Goal: Communication & Community: Ask a question

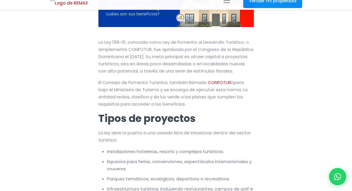
scroll to position [200, 0]
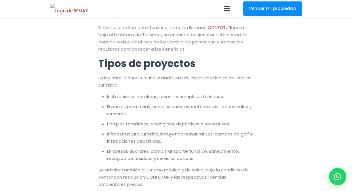
click at [330, 172] on div at bounding box center [337, 176] width 19 height 19
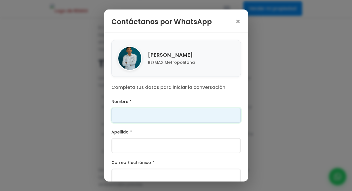
click at [163, 111] on input "Nombre *" at bounding box center [176, 115] width 130 height 15
type input "[PERSON_NAME]"
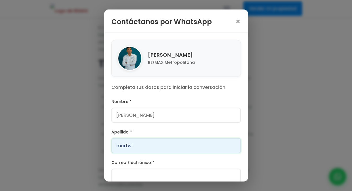
type input "martw"
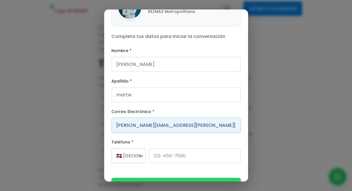
scroll to position [67, 0]
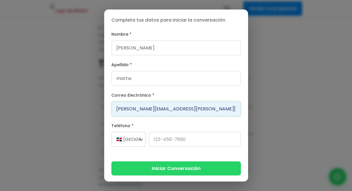
type input "[PERSON_NAME][EMAIL_ADDRESS][PERSON_NAME][DOMAIN_NAME]"
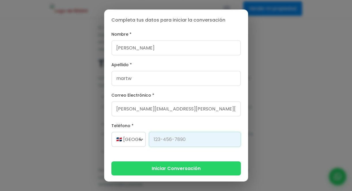
click at [168, 136] on input "Teléfono *" at bounding box center [195, 139] width 92 height 15
type input "[PHONE_NUMBER]"
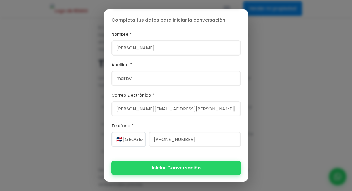
click at [171, 165] on button "Iniciar Conversación" at bounding box center [176, 168] width 130 height 14
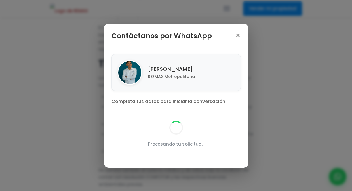
scroll to position [0, 0]
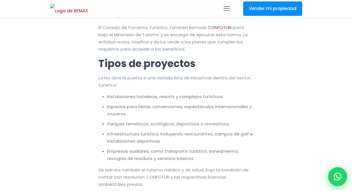
click at [345, 176] on div at bounding box center [337, 176] width 19 height 19
click at [336, 177] on icon at bounding box center [337, 176] width 7 height 7
type input "[PERSON_NAME]"
type input "martw"
type input "[PERSON_NAME][EMAIL_ADDRESS][PERSON_NAME][DOMAIN_NAME]"
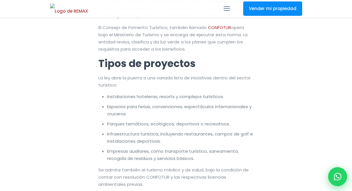
type input "[PHONE_NUMBER]"
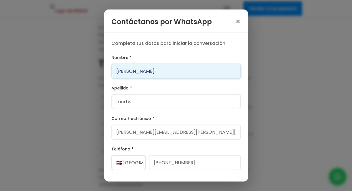
scroll to position [23, 0]
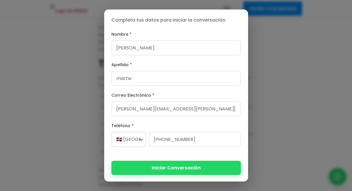
click at [186, 166] on button "Iniciar Conversación" at bounding box center [176, 168] width 130 height 14
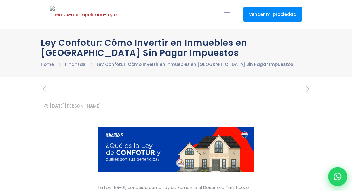
click at [339, 180] on icon at bounding box center [337, 176] width 7 height 7
type input "[PERSON_NAME]"
type input "martw"
type input "[PERSON_NAME][EMAIL_ADDRESS][PERSON_NAME][DOMAIN_NAME]"
type input "[PHONE_NUMBER]"
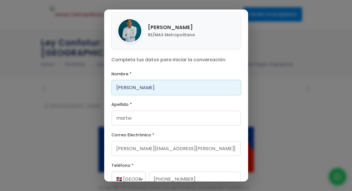
scroll to position [67, 0]
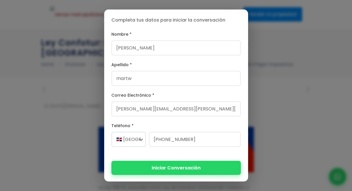
click at [174, 169] on button "Iniciar Conversación" at bounding box center [176, 168] width 130 height 14
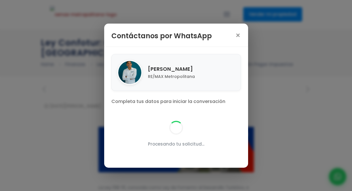
scroll to position [0, 0]
